Goal: Entertainment & Leisure: Consume media (video, audio)

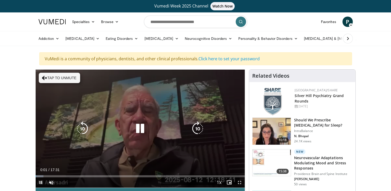
click at [68, 78] on button "Tap to unmute" at bounding box center [59, 78] width 41 height 10
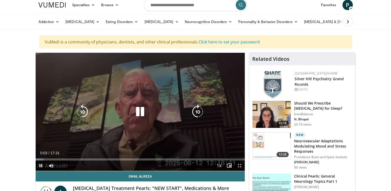
scroll to position [26, 0]
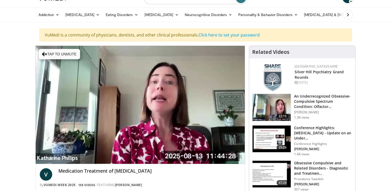
scroll to position [52, 0]
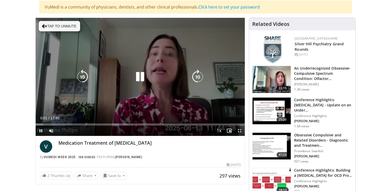
drag, startPoint x: 56, startPoint y: 29, endPoint x: 56, endPoint y: 33, distance: 3.1
click at [56, 33] on div "10 seconds Tap to unmute" at bounding box center [140, 77] width 209 height 118
click at [45, 23] on button "Tap to unmute" at bounding box center [59, 26] width 41 height 10
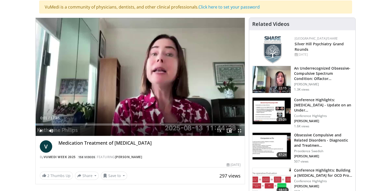
click at [41, 129] on span "Video Player" at bounding box center [41, 130] width 10 height 10
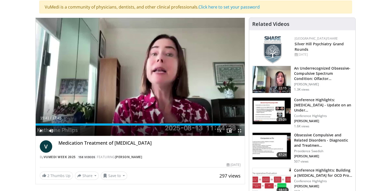
drag, startPoint x: 212, startPoint y: 123, endPoint x: 220, endPoint y: 126, distance: 9.2
click at [220, 126] on div "Current Time 15:41 / Duration 17:45 Play Skip Backward Skip Forward Mute 29% Lo…" at bounding box center [140, 130] width 209 height 10
